Goal: Task Accomplishment & Management: Manage account settings

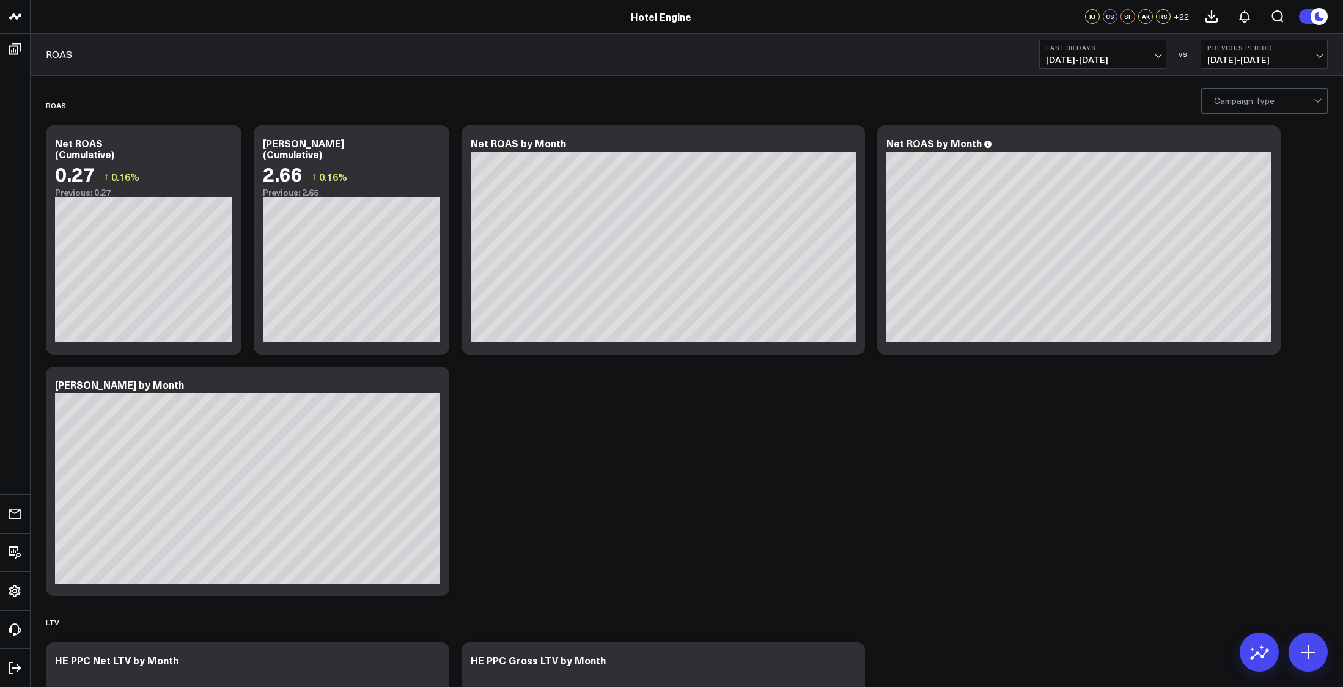
click at [1176, 23] on button "+ 22" at bounding box center [1180, 16] width 15 height 15
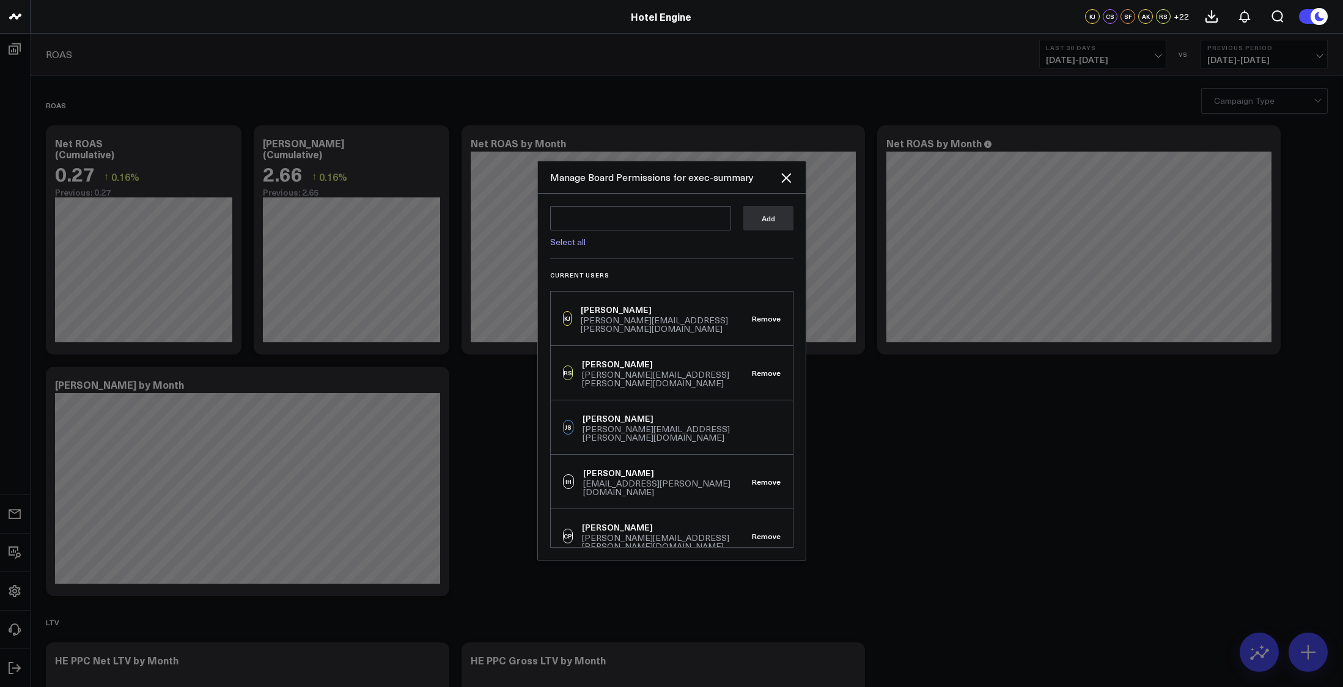
scroll to position [63, 0]
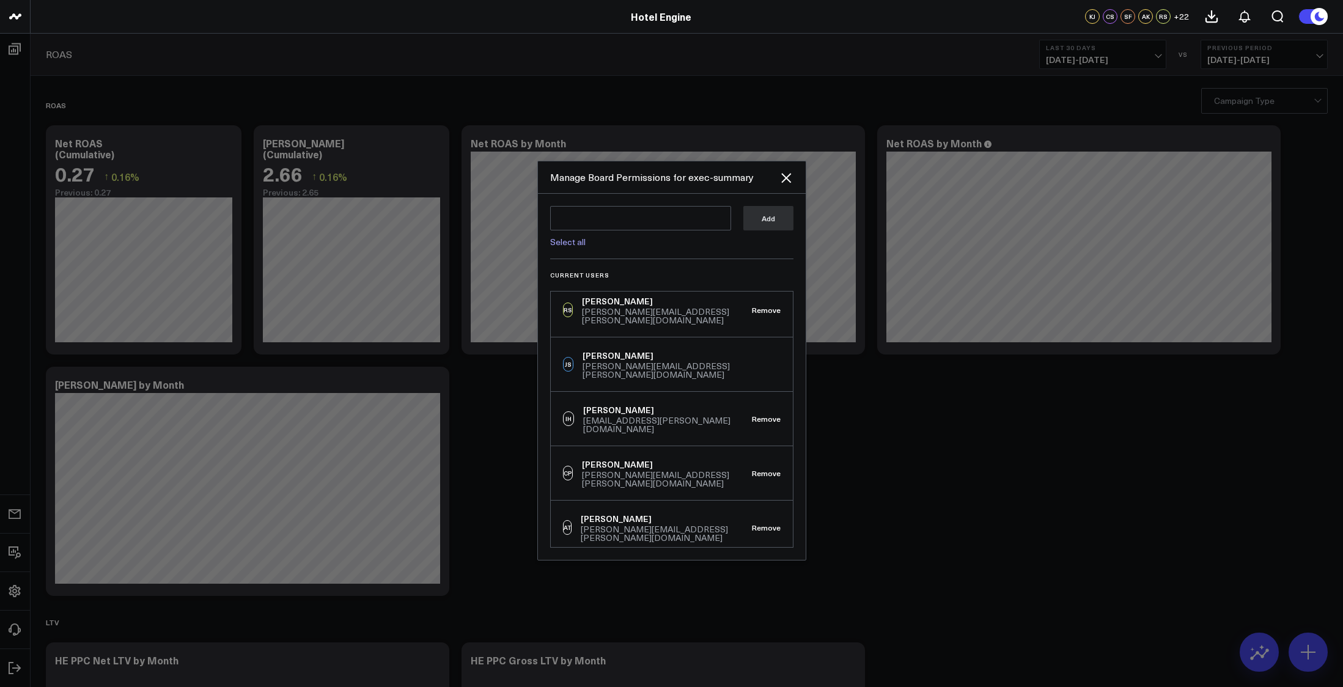
click at [787, 187] on div "Manage Board Permissions for exec-summary" at bounding box center [672, 177] width 268 height 32
click at [787, 183] on icon at bounding box center [786, 178] width 15 height 15
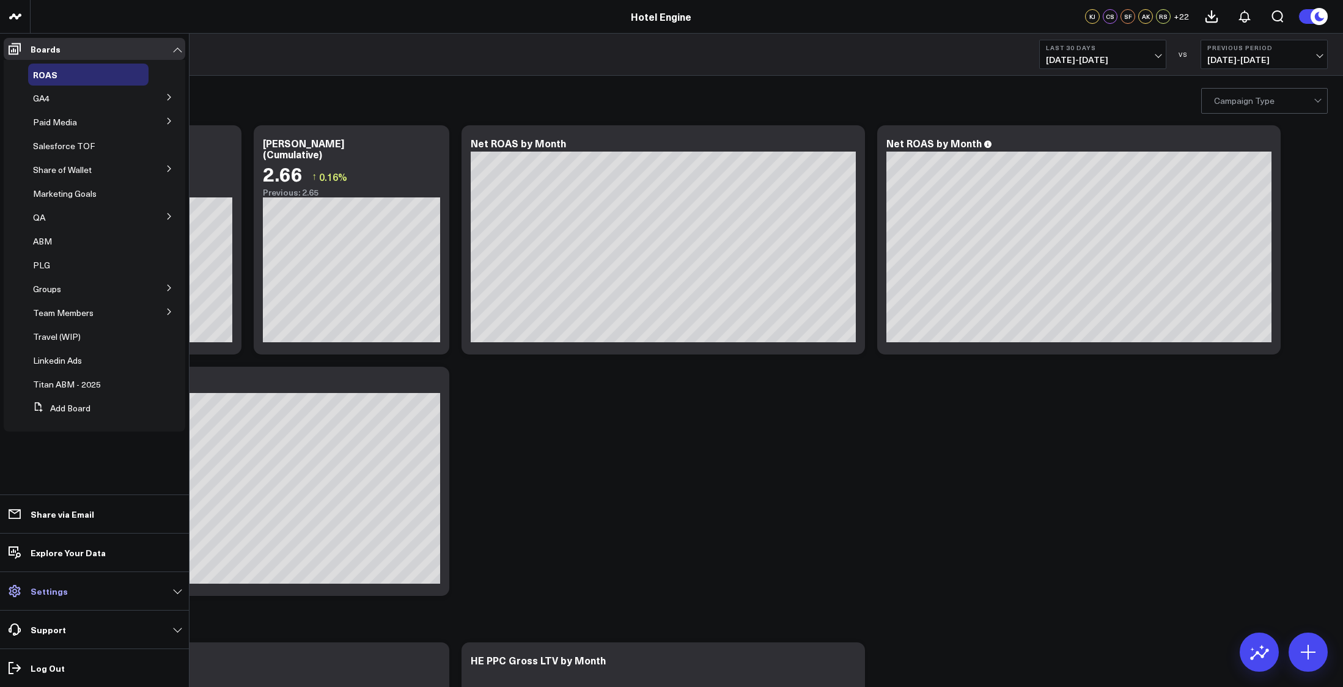
click at [26, 595] on link "Settings" at bounding box center [95, 591] width 182 height 22
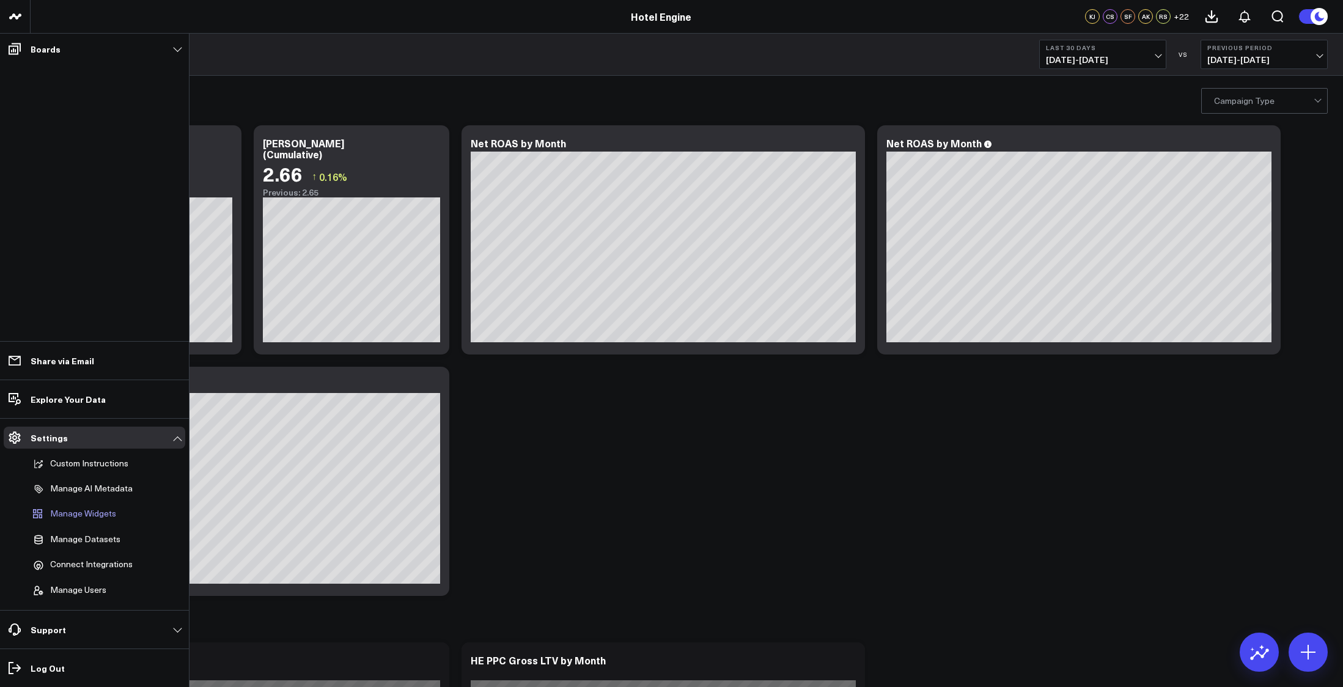
scroll to position [36, 0]
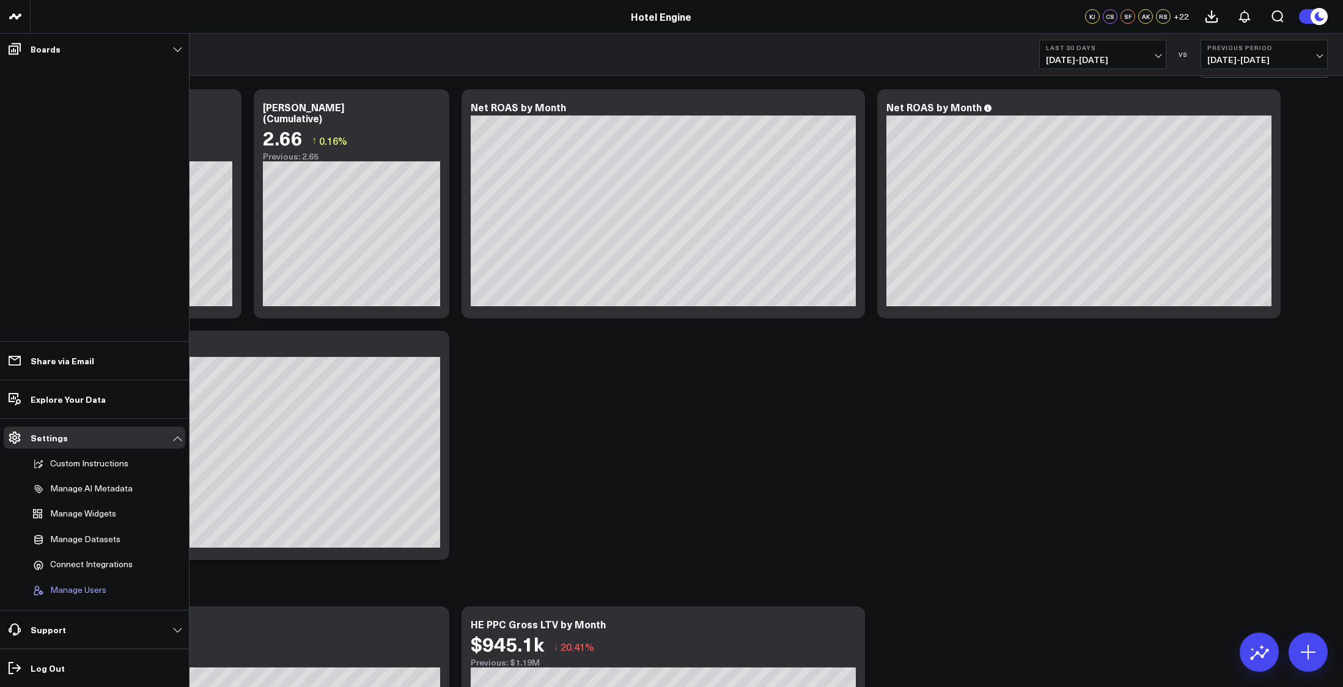
click at [98, 585] on span "Manage Users" at bounding box center [78, 590] width 56 height 11
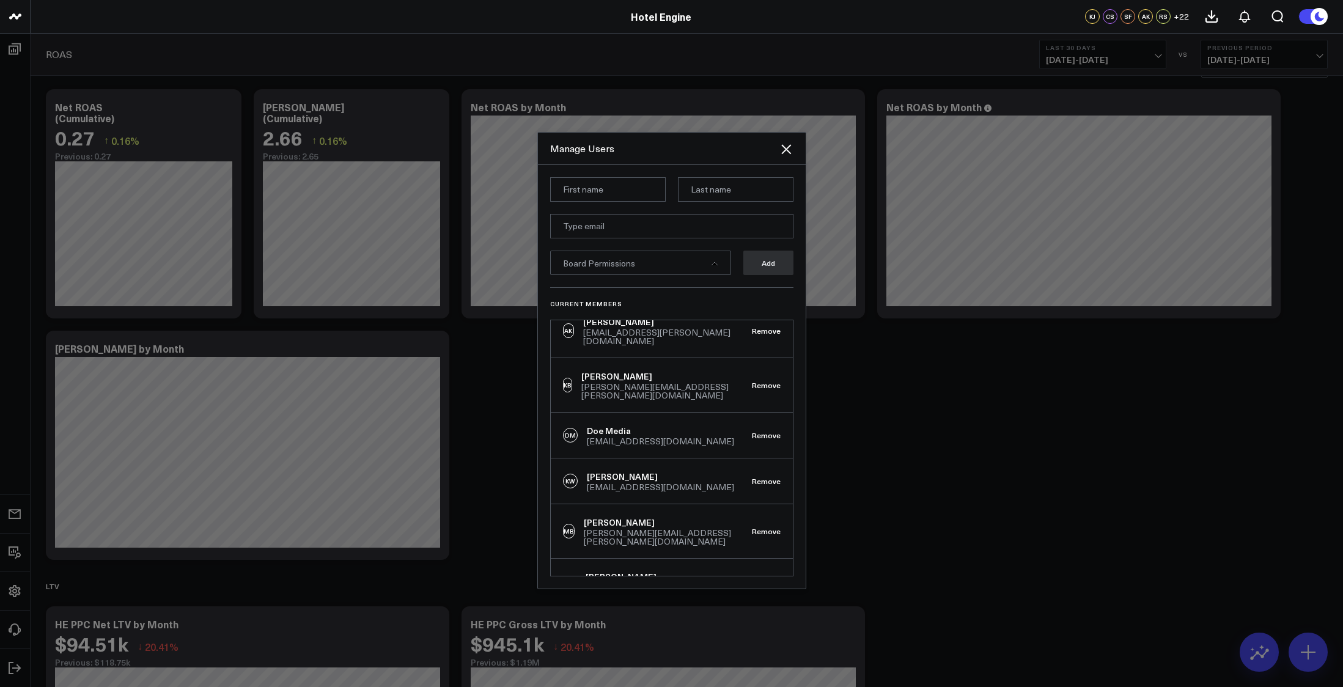
scroll to position [453, 0]
click at [758, 475] on button "Remove" at bounding box center [766, 479] width 29 height 9
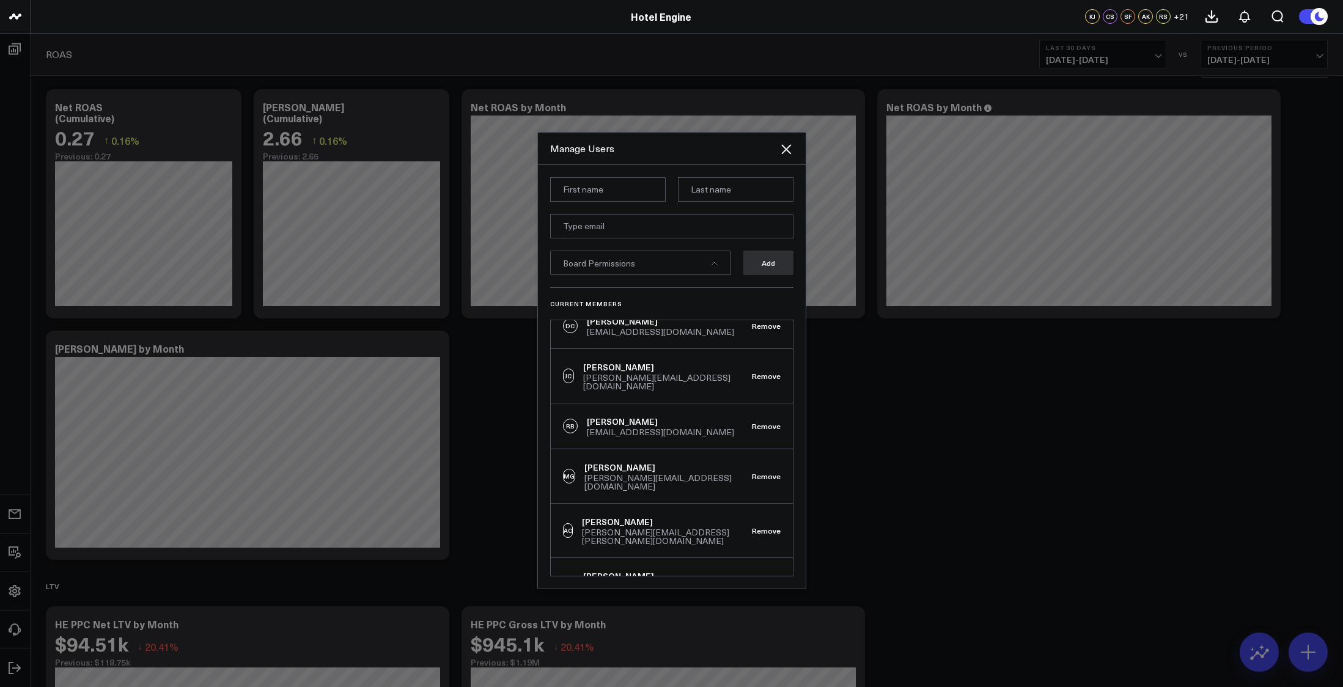
scroll to position [981, 0]
click at [756, 532] on button "Remove" at bounding box center [766, 536] width 29 height 9
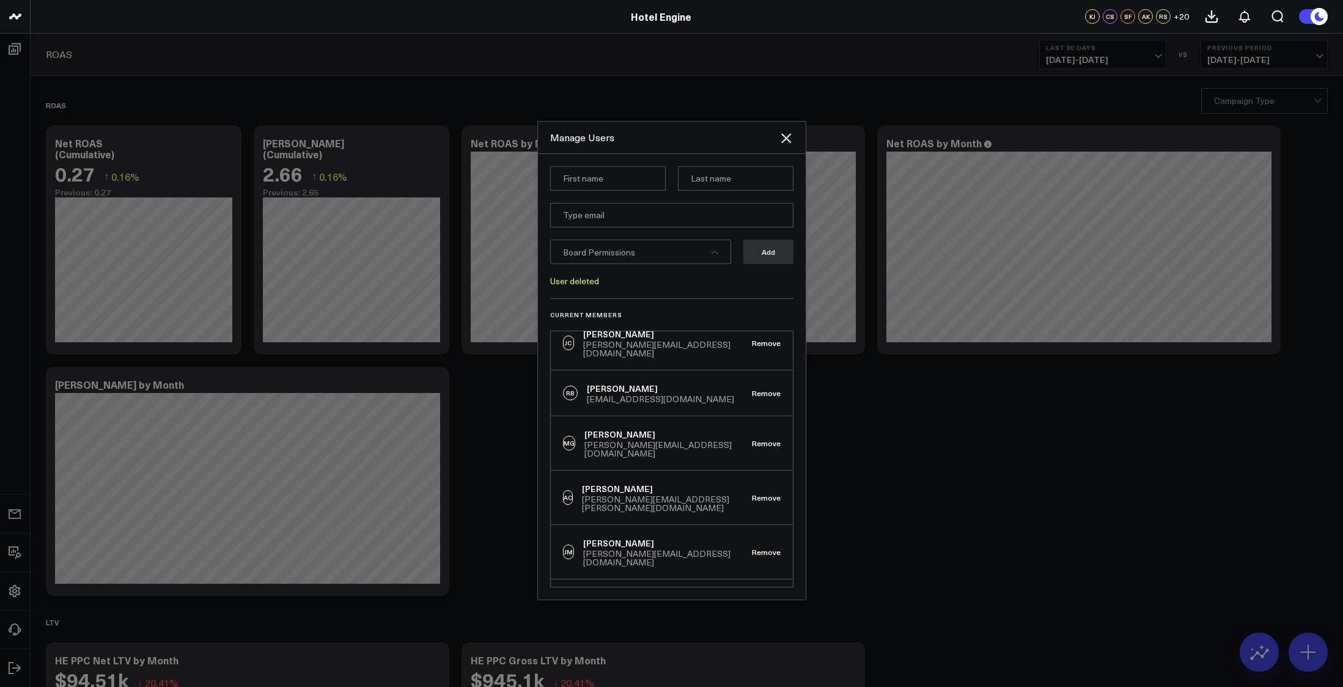
scroll to position [688, 0]
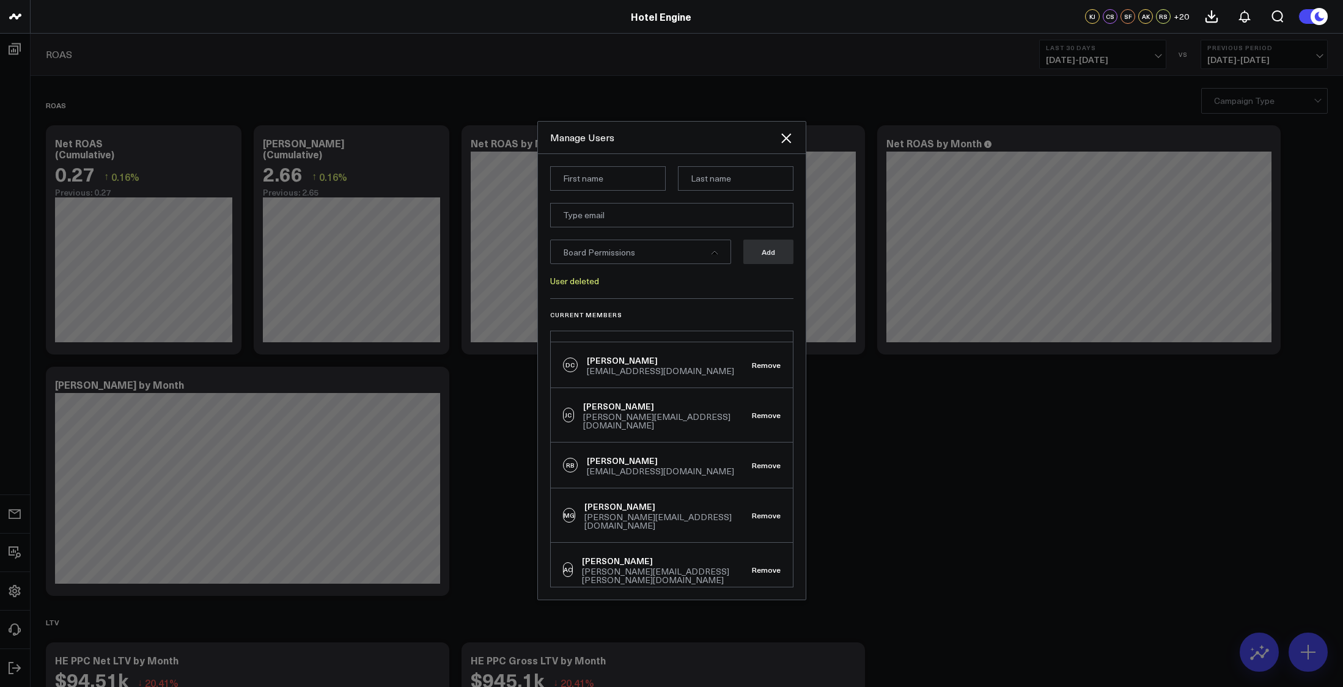
click at [768, 620] on button "Remove" at bounding box center [766, 624] width 29 height 9
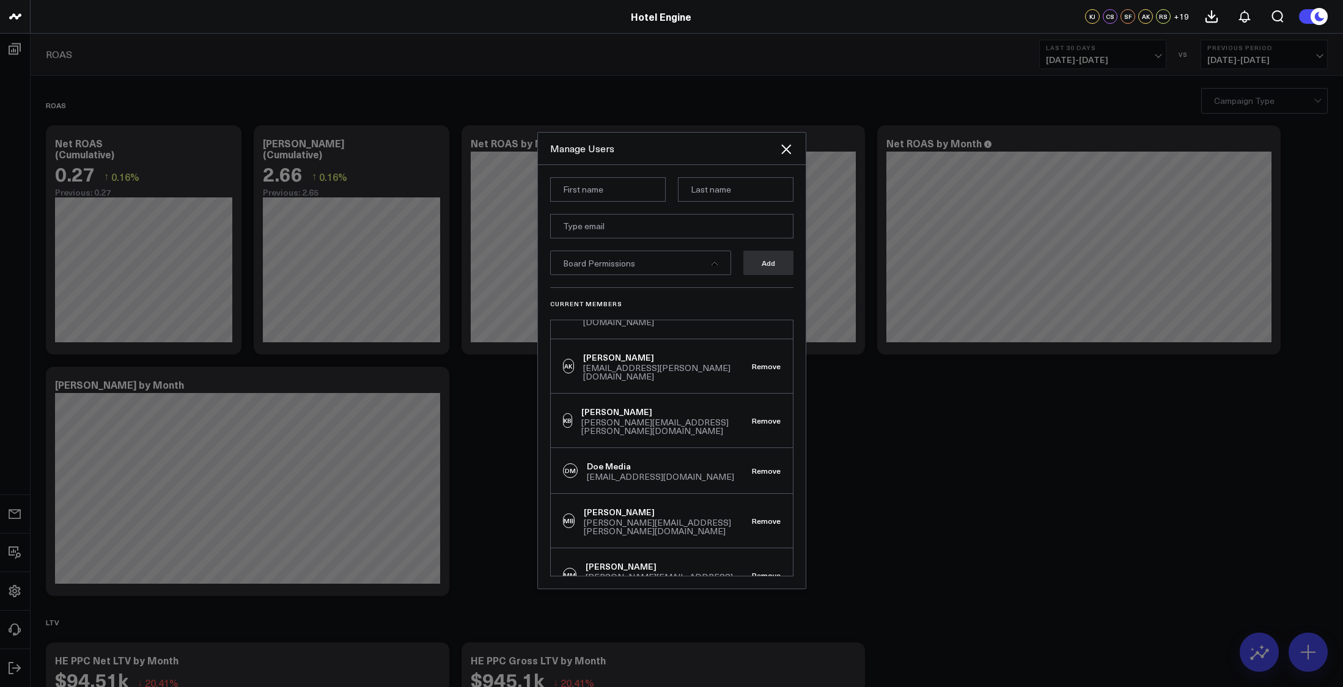
scroll to position [384, 0]
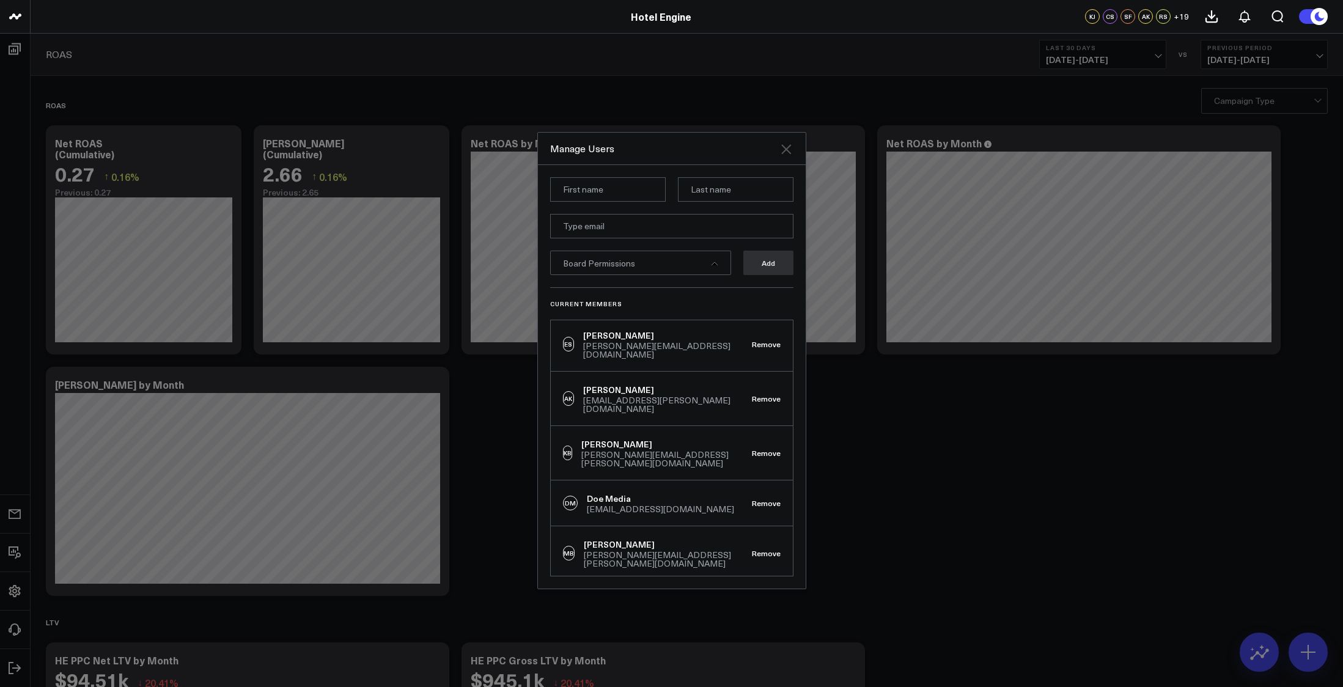
click at [786, 150] on icon at bounding box center [786, 149] width 15 height 15
